Goal: Task Accomplishment & Management: Use online tool/utility

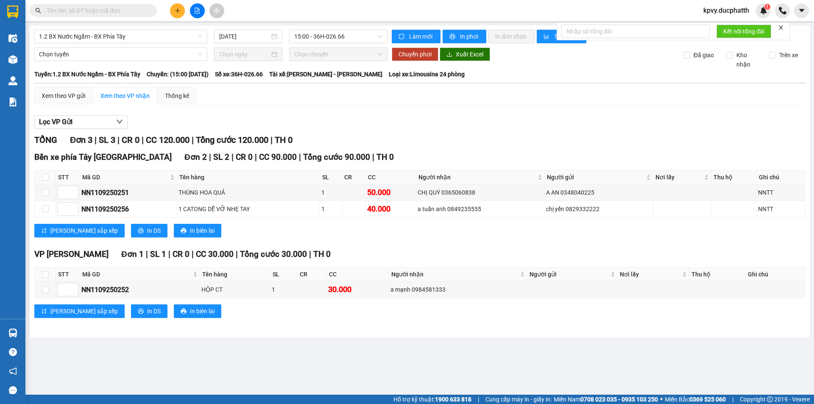
click at [137, 5] on span at bounding box center [93, 10] width 127 height 13
click at [133, 11] on input "text" at bounding box center [97, 10] width 100 height 9
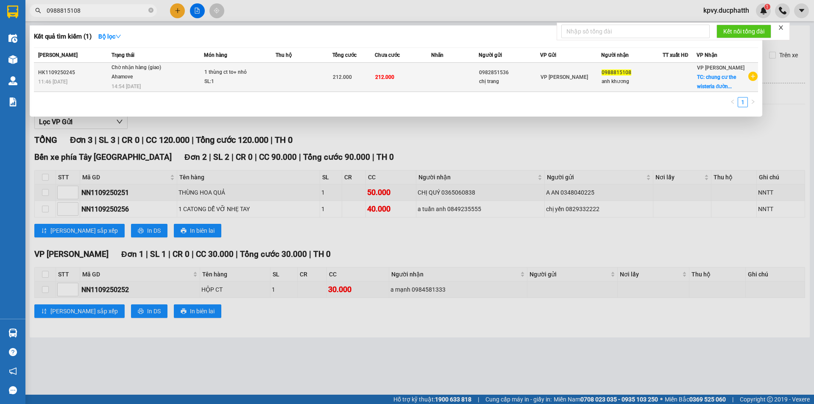
type input "0988815108"
click at [277, 75] on td at bounding box center [303, 77] width 57 height 29
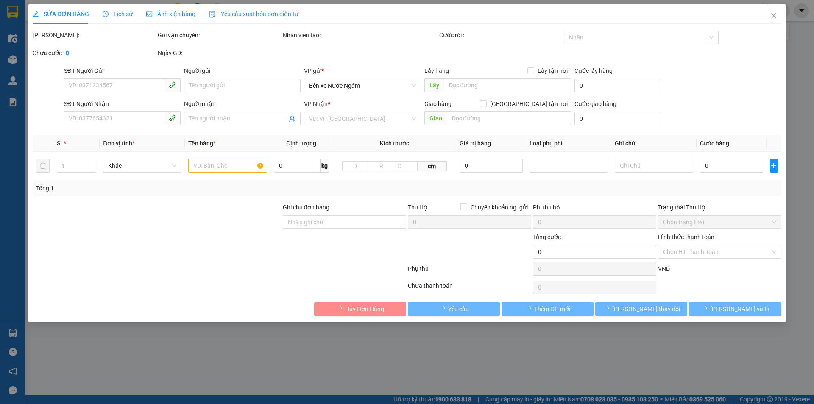
type input "0982851536"
type input "chị trang"
type input "0988815108"
type input "anh khương"
checkbox input "true"
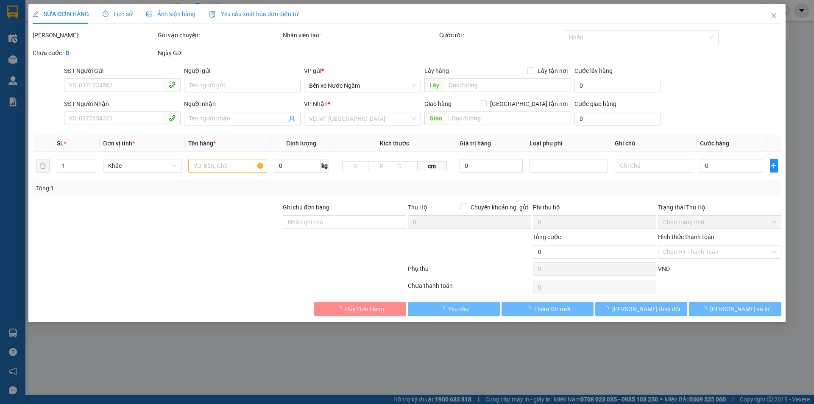
type input "chung cư the wisteria đường di ái - phương canh - nam từ [GEOGRAPHIC_DATA] (nhổ…"
type input "212.000"
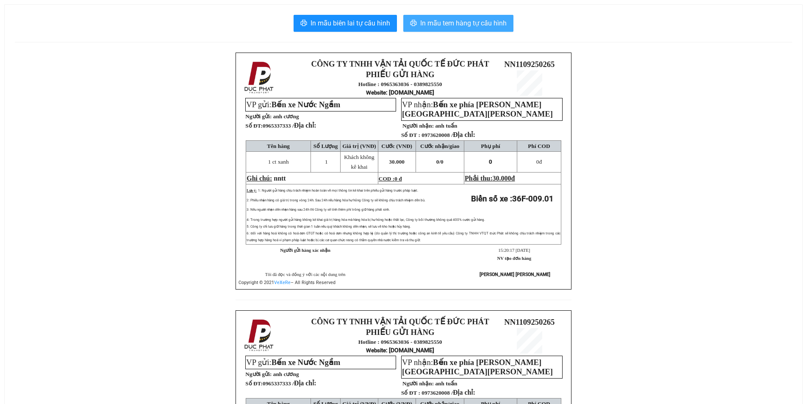
click at [476, 20] on span "In mẫu tem hàng tự cấu hình" at bounding box center [463, 23] width 86 height 11
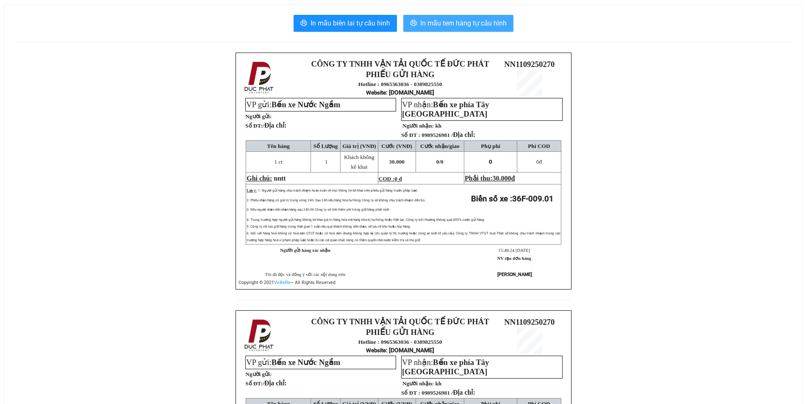
click at [445, 25] on span "In mẫu tem hàng tự cấu hình" at bounding box center [463, 23] width 86 height 11
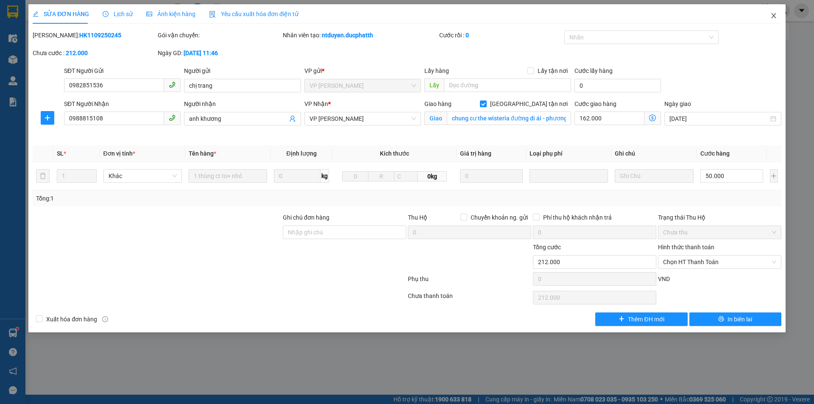
click at [775, 15] on icon "close" at bounding box center [773, 15] width 7 height 7
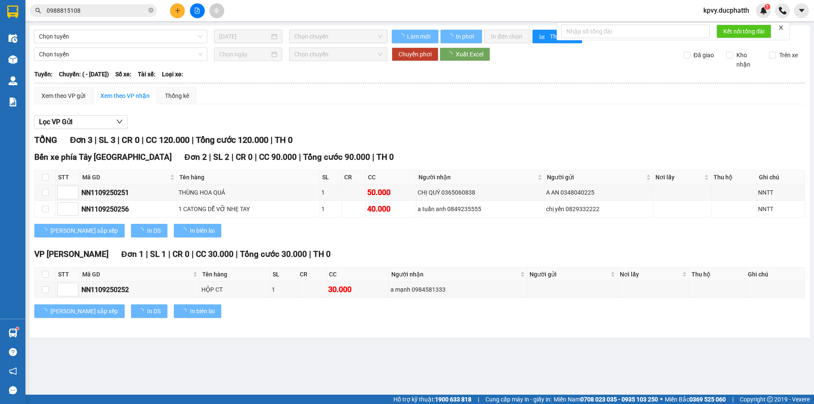
click at [195, 8] on icon "file-add" at bounding box center [197, 11] width 6 height 6
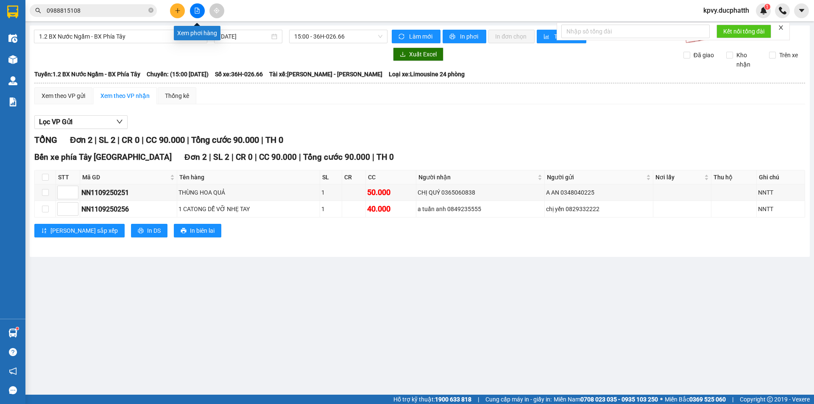
click at [196, 10] on icon "file-add" at bounding box center [197, 11] width 6 height 6
click at [253, 42] on div "11/09/2025" at bounding box center [248, 37] width 68 height 14
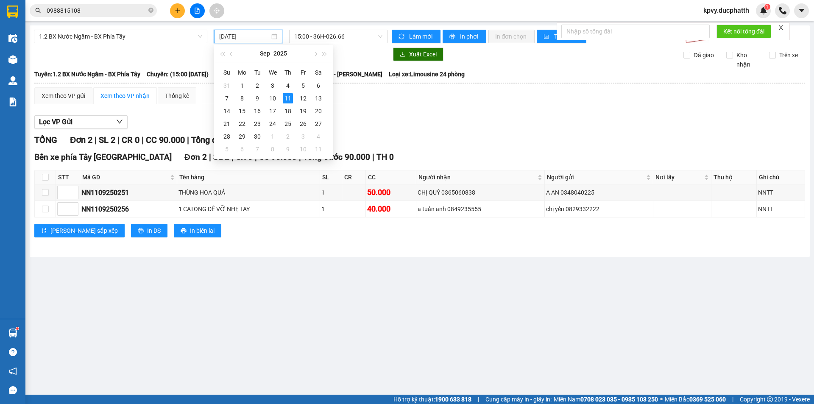
click at [356, 57] on div at bounding box center [210, 54] width 353 height 14
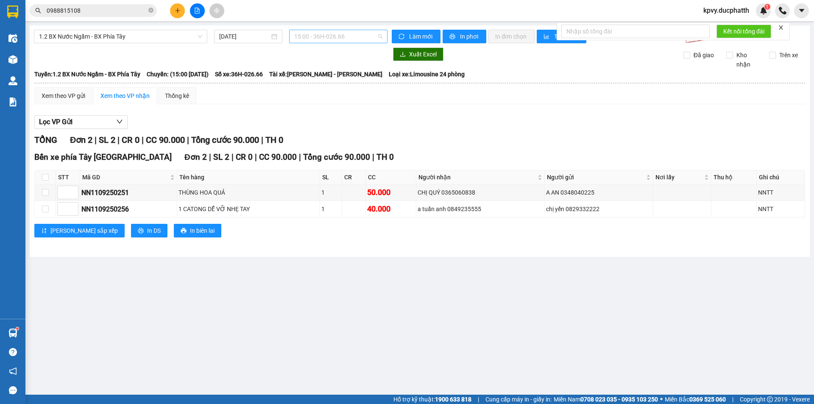
click at [362, 36] on span "15:00 - 36H-026.66" at bounding box center [338, 36] width 88 height 13
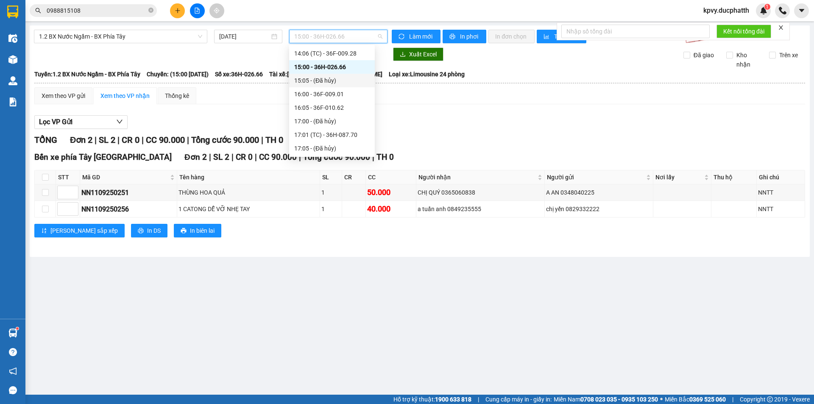
scroll to position [261, 0]
click at [318, 90] on div "16:00 - 36F-009.01" at bounding box center [331, 90] width 75 height 9
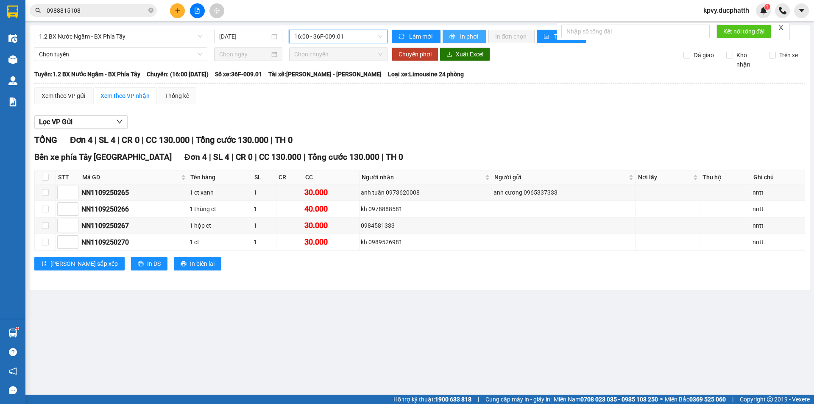
click at [462, 36] on span "In phơi" at bounding box center [469, 36] width 19 height 9
